Goal: Find specific page/section: Find specific page/section

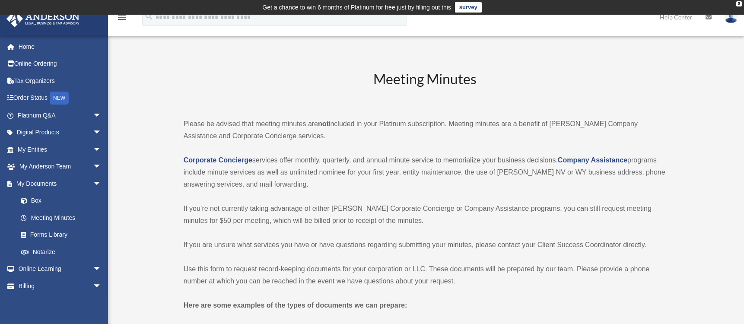
click at [96, 319] on div "bob.apples@andersonadvisors.com Sign Out bob.apples@andersonadvisors.com Home O…" at bounding box center [54, 198] width 108 height 324
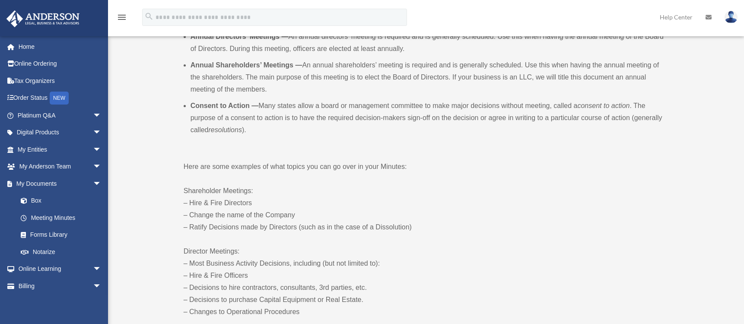
scroll to position [389, 0]
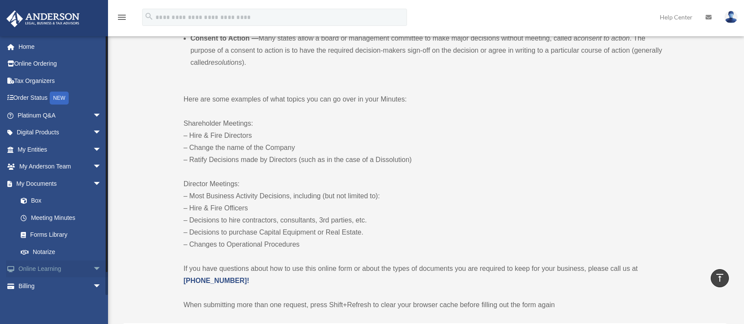
click at [93, 268] on span "arrow_drop_down" at bounding box center [101, 269] width 17 height 18
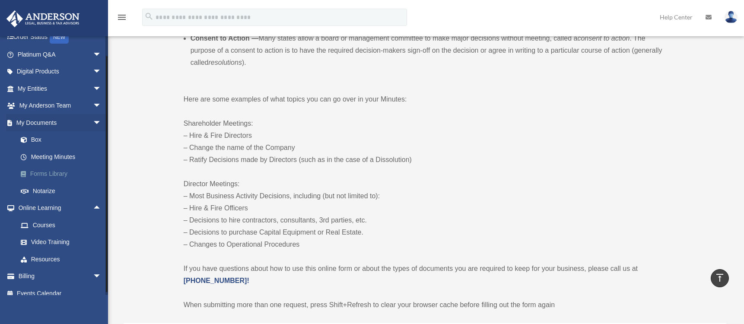
scroll to position [70, 0]
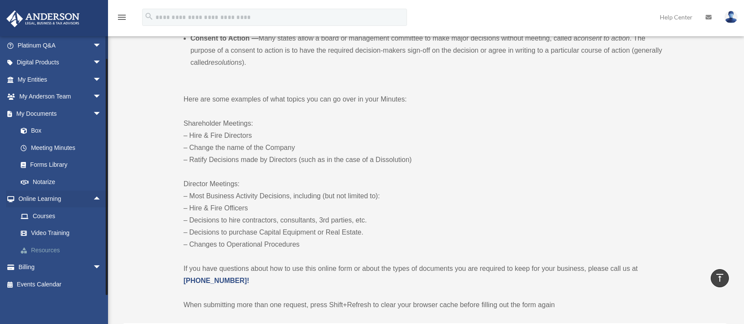
click at [52, 253] on link "Resources" at bounding box center [63, 249] width 102 height 17
click at [44, 251] on link "Resources" at bounding box center [63, 249] width 102 height 17
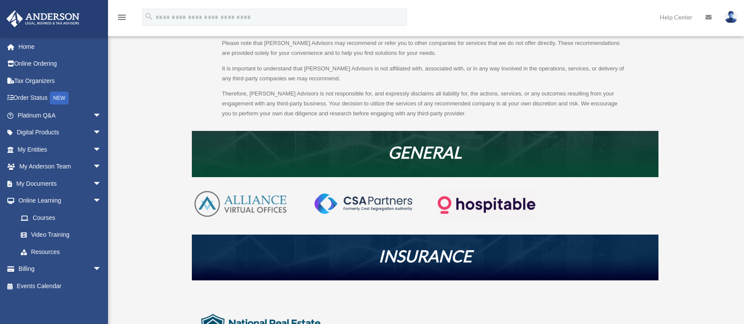
scroll to position [173, 0]
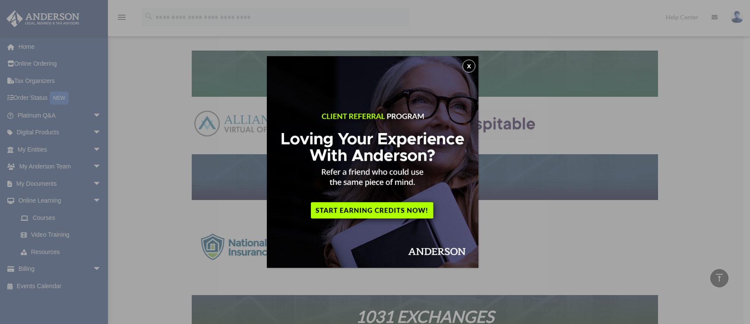
click at [474, 65] on button "x" at bounding box center [468, 66] width 13 height 13
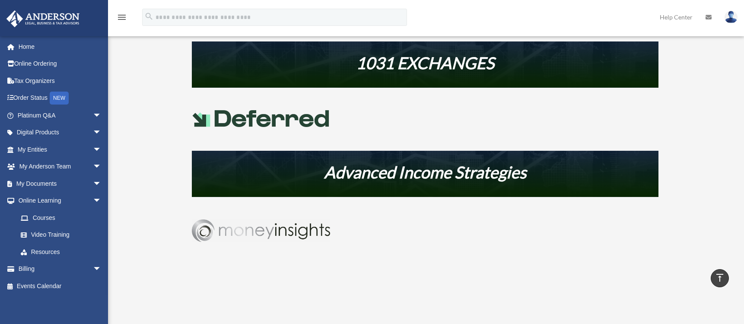
scroll to position [422, 0]
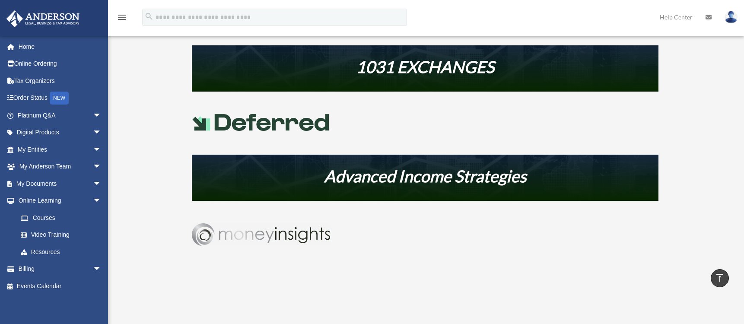
click at [259, 236] on img at bounding box center [261, 234] width 138 height 22
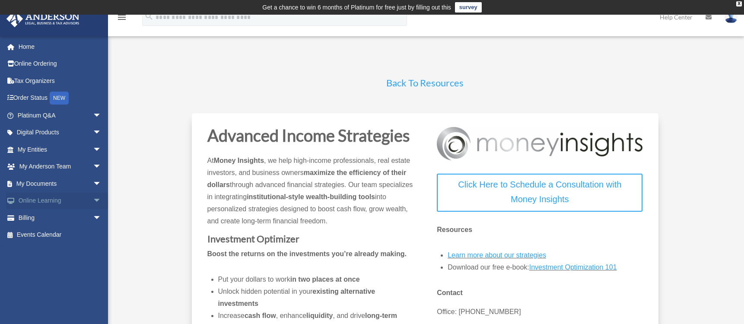
click at [93, 201] on span "arrow_drop_down" at bounding box center [101, 201] width 17 height 18
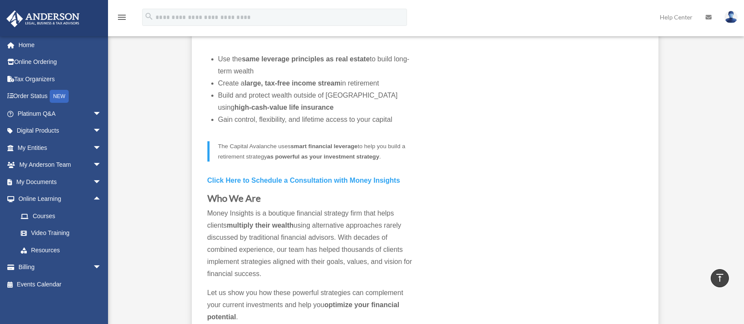
scroll to position [432, 0]
